Goal: Task Accomplishment & Management: Use online tool/utility

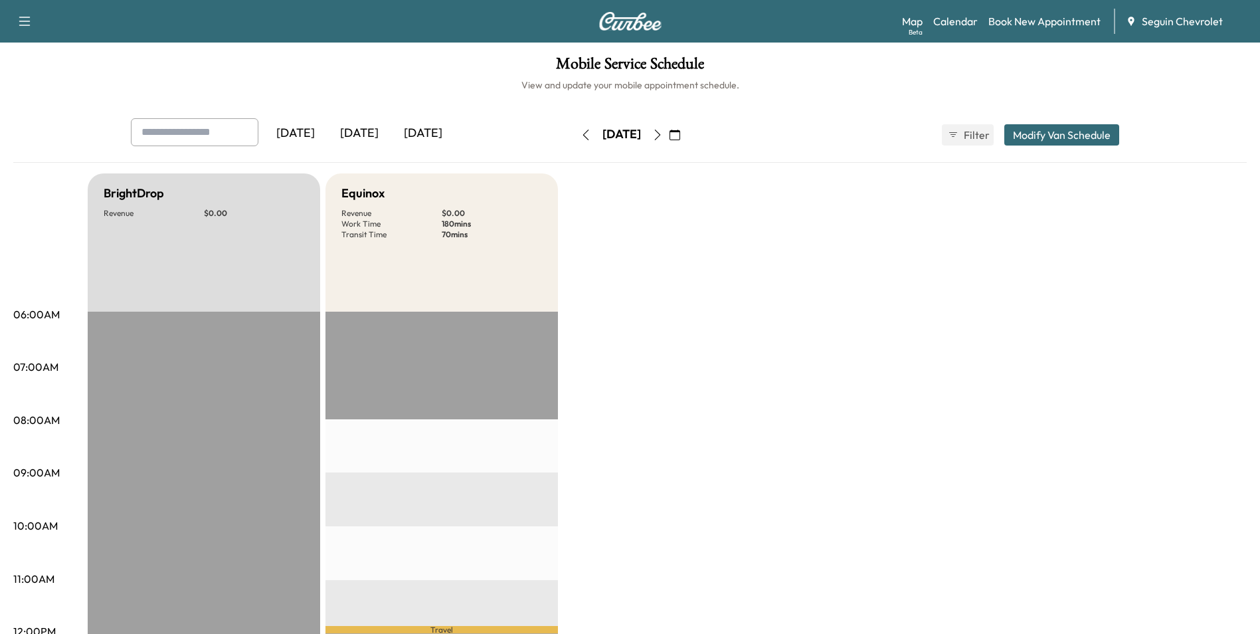
click at [580, 135] on icon "button" at bounding box center [585, 135] width 11 height 11
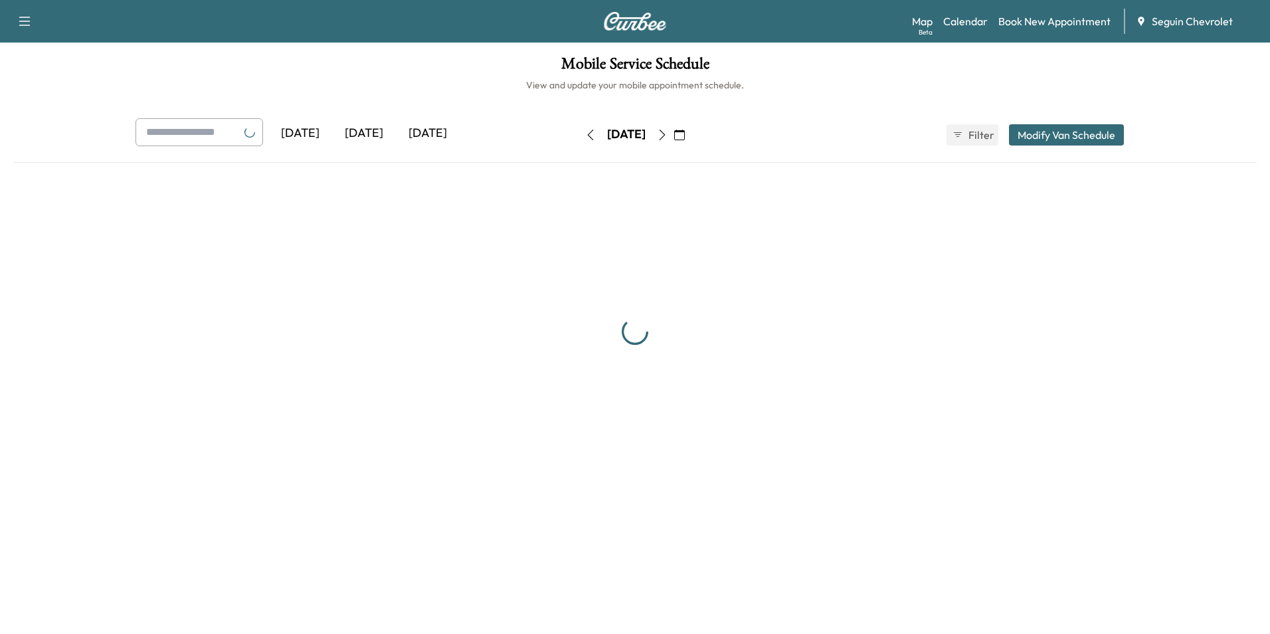
click at [585, 135] on icon "button" at bounding box center [590, 135] width 11 height 11
click at [579, 135] on button "button" at bounding box center [590, 134] width 23 height 21
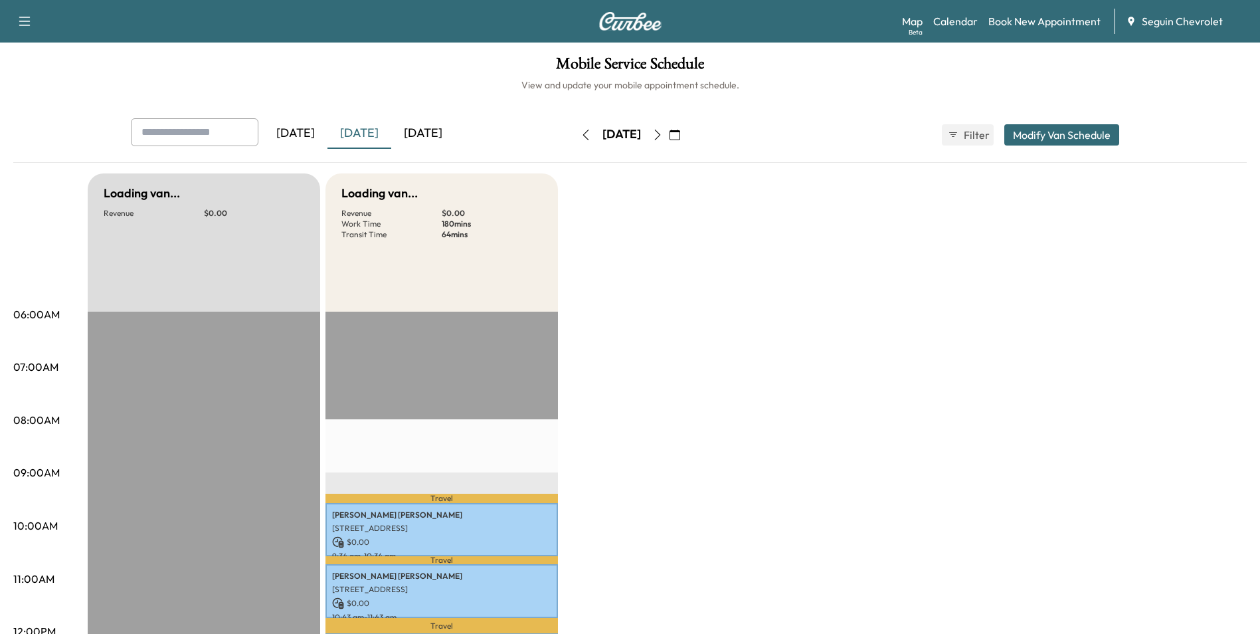
click at [686, 135] on button "button" at bounding box center [674, 134] width 23 height 21
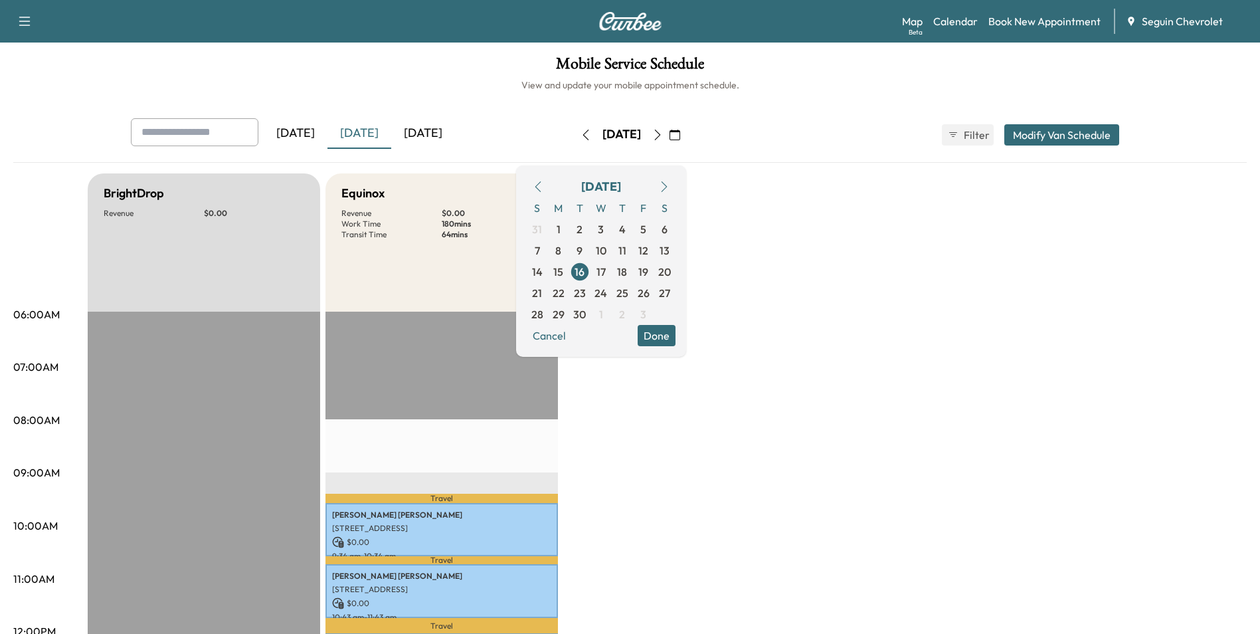
click at [663, 135] on icon "button" at bounding box center [657, 135] width 11 height 11
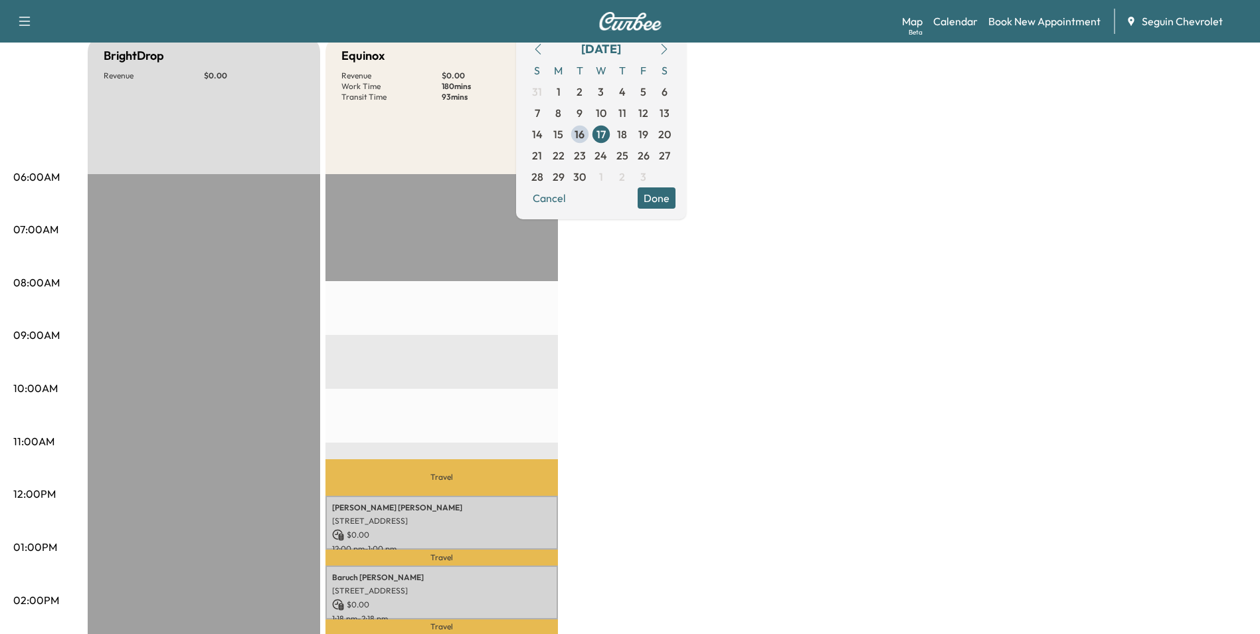
scroll to position [66, 0]
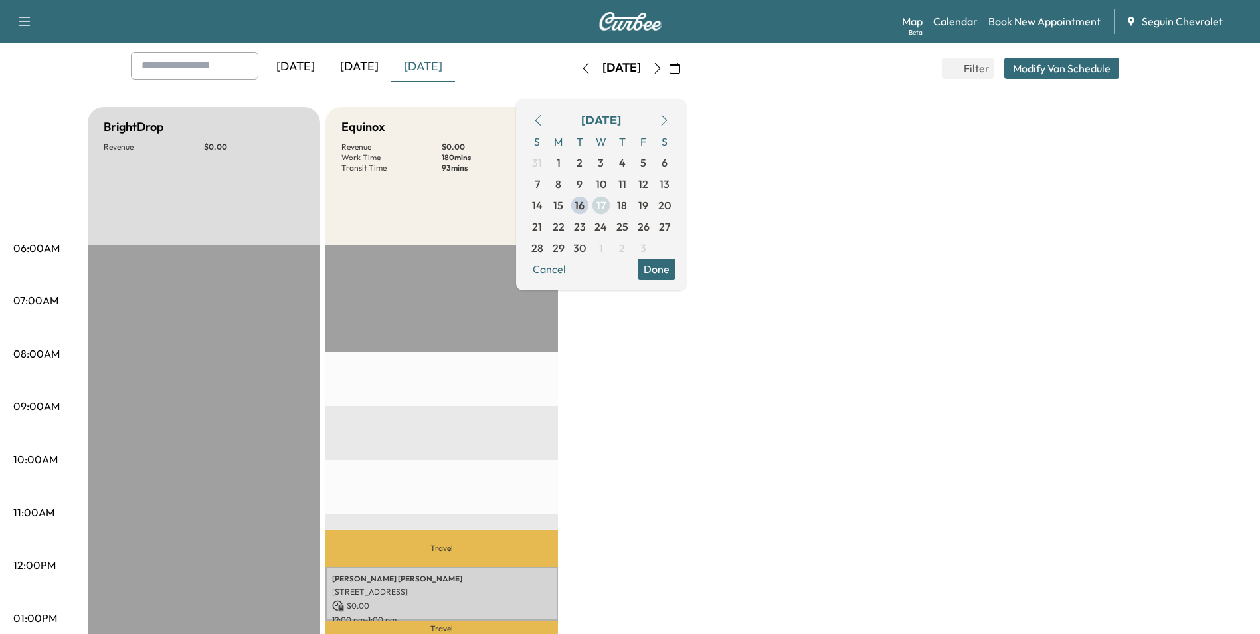
click at [606, 206] on span "17" at bounding box center [600, 205] width 9 height 16
click at [627, 205] on span "18" at bounding box center [622, 205] width 10 height 16
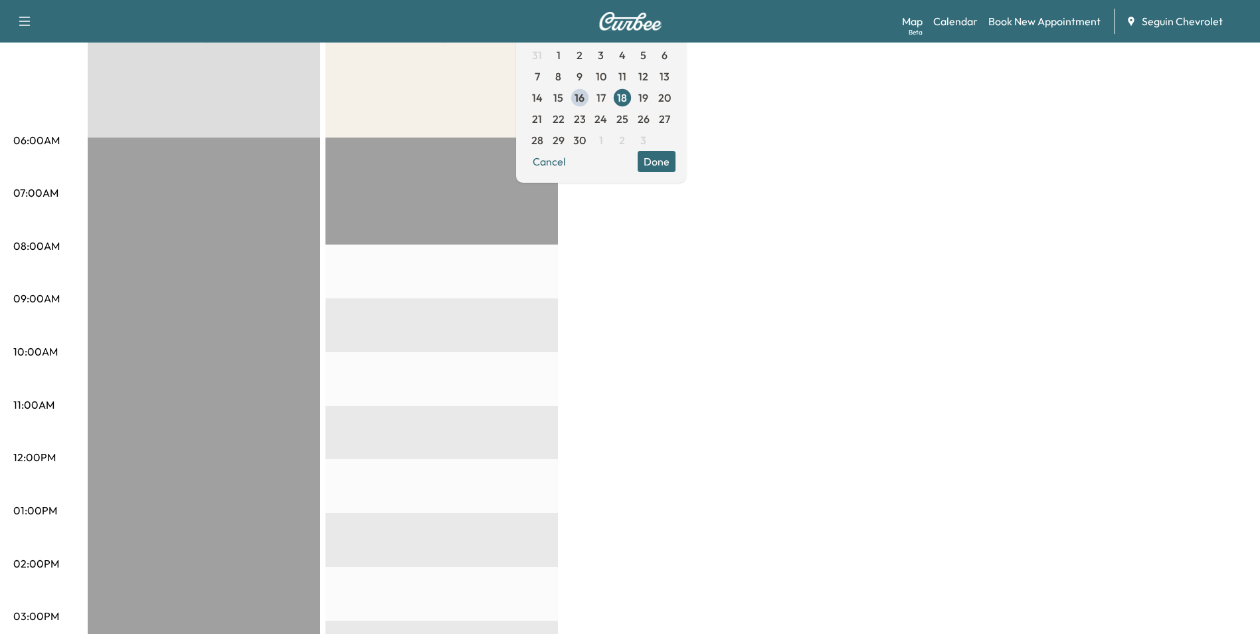
scroll to position [133, 0]
